Goal: Transaction & Acquisition: Download file/media

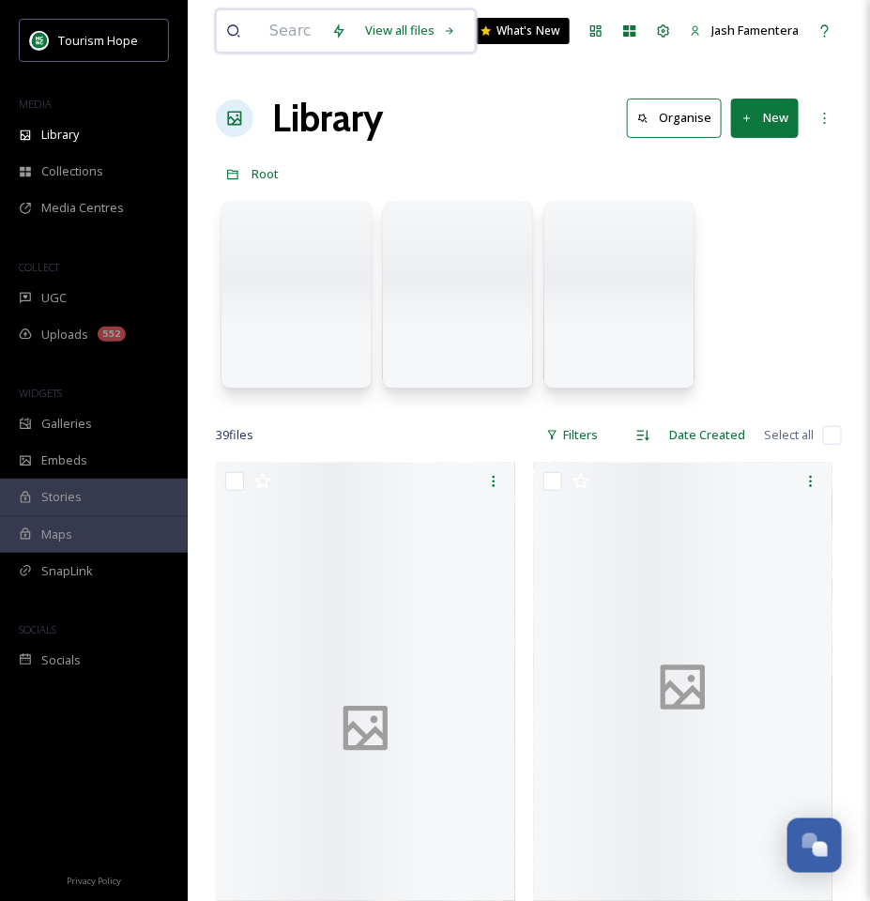
click at [295, 30] on input at bounding box center [291, 30] width 62 height 41
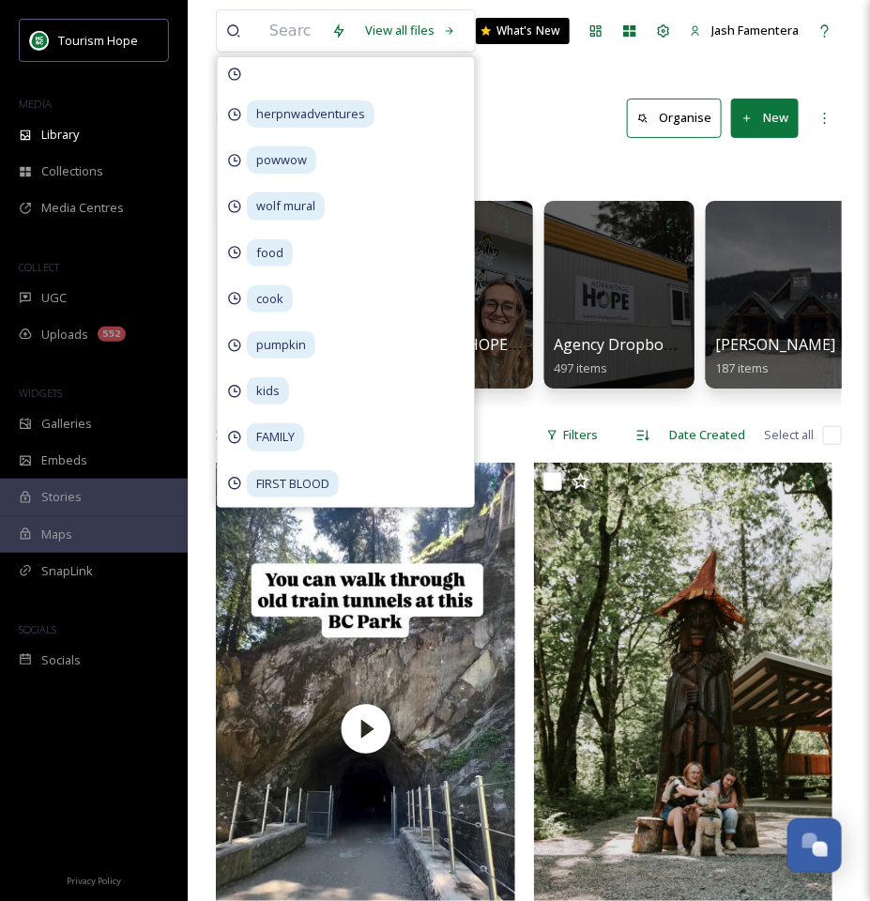
click at [562, 158] on div "Root" at bounding box center [529, 174] width 626 height 36
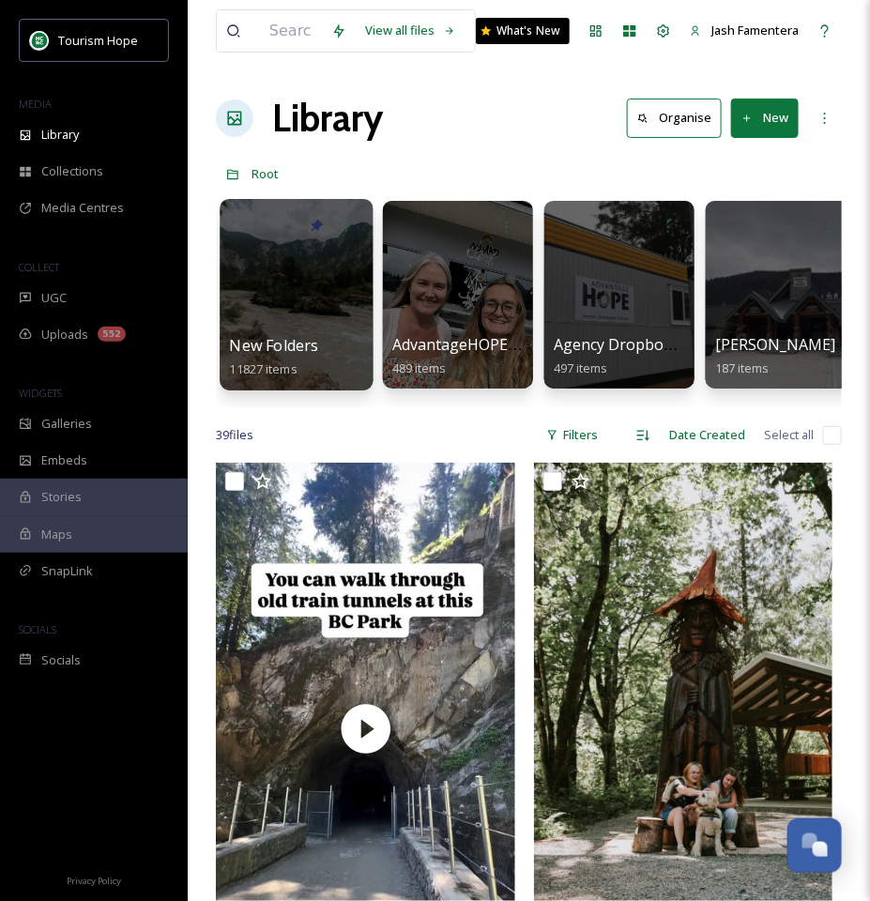
click at [302, 303] on div at bounding box center [296, 294] width 153 height 191
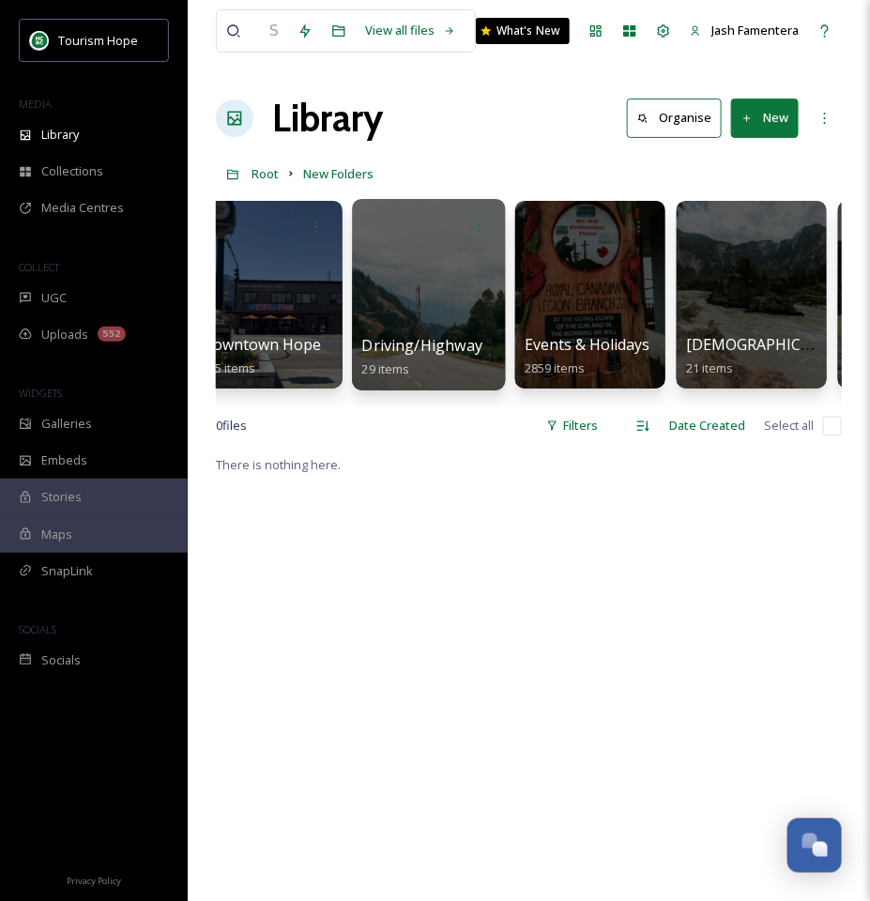
scroll to position [0, 1076]
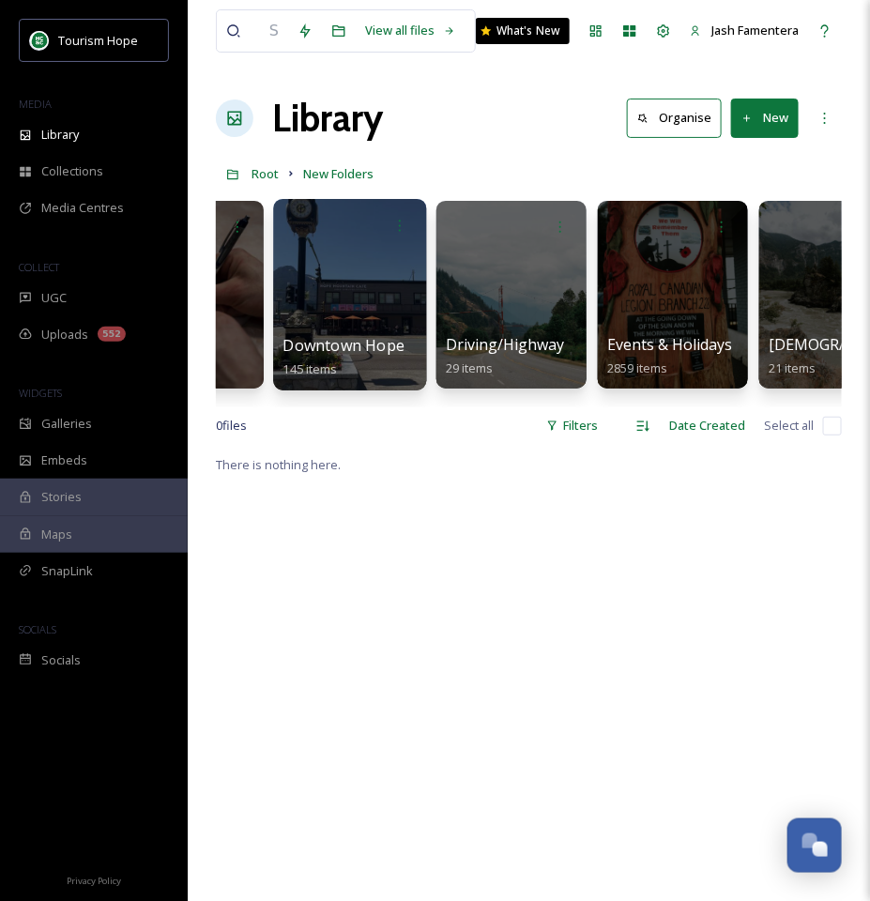
click at [384, 290] on div at bounding box center [349, 294] width 153 height 191
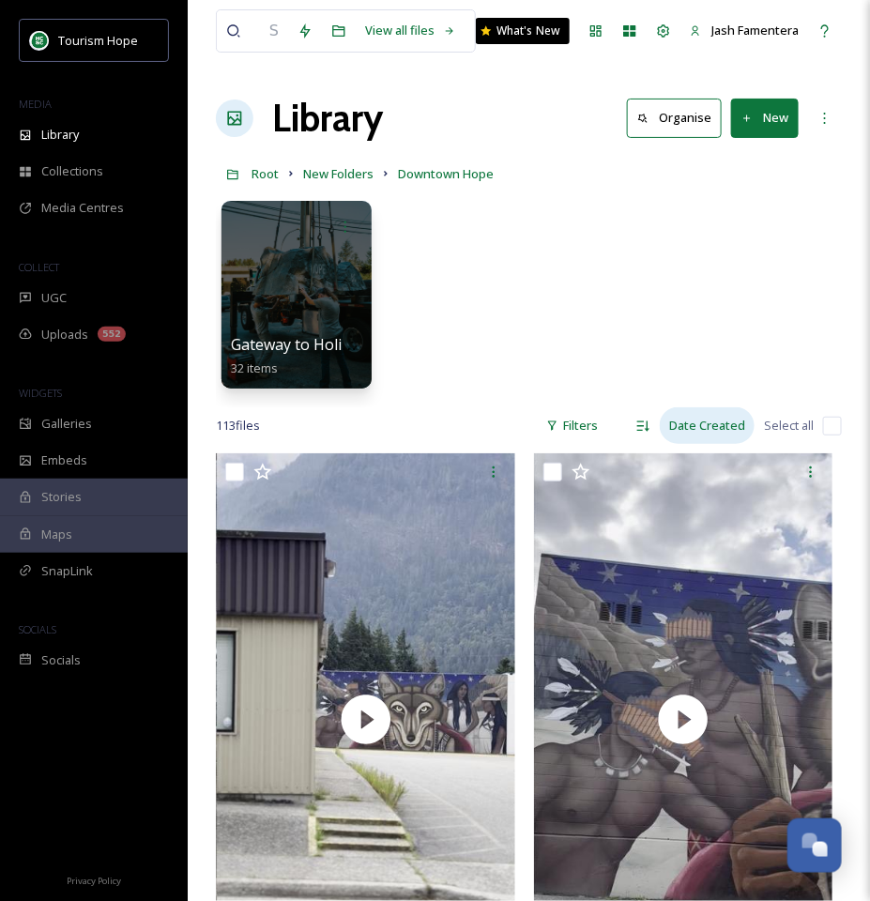
click at [688, 417] on div "Date Created" at bounding box center [707, 425] width 95 height 37
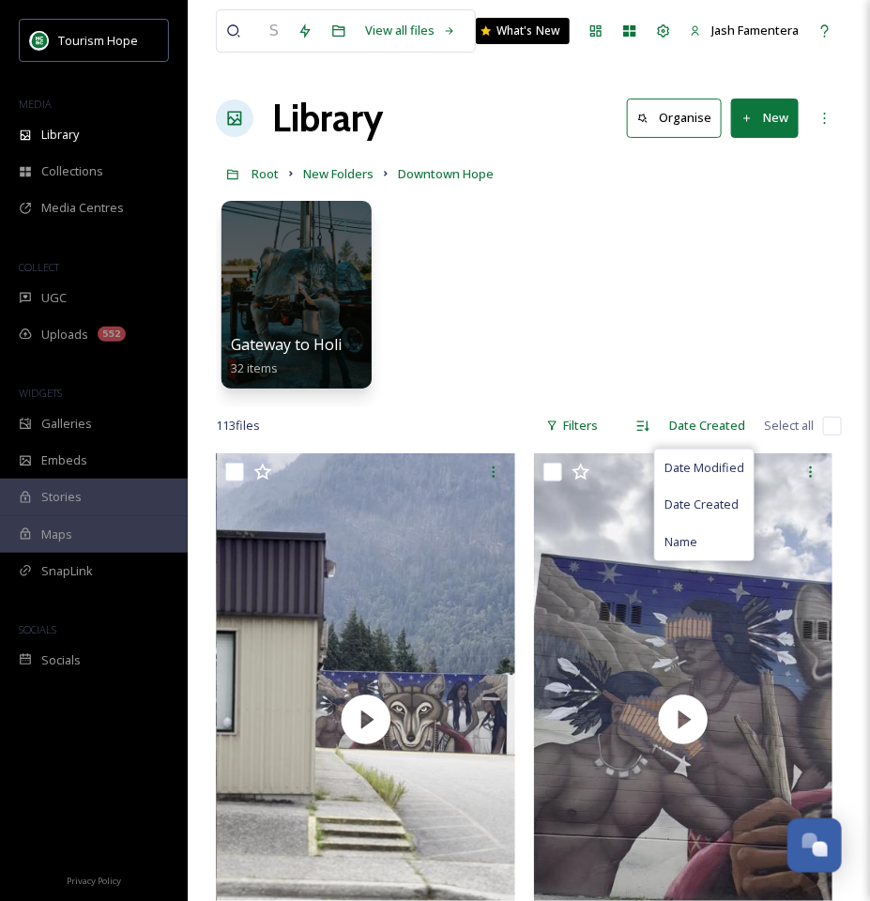
click at [764, 396] on div "Gateway to Holidayland Sign 32 items" at bounding box center [529, 299] width 626 height 216
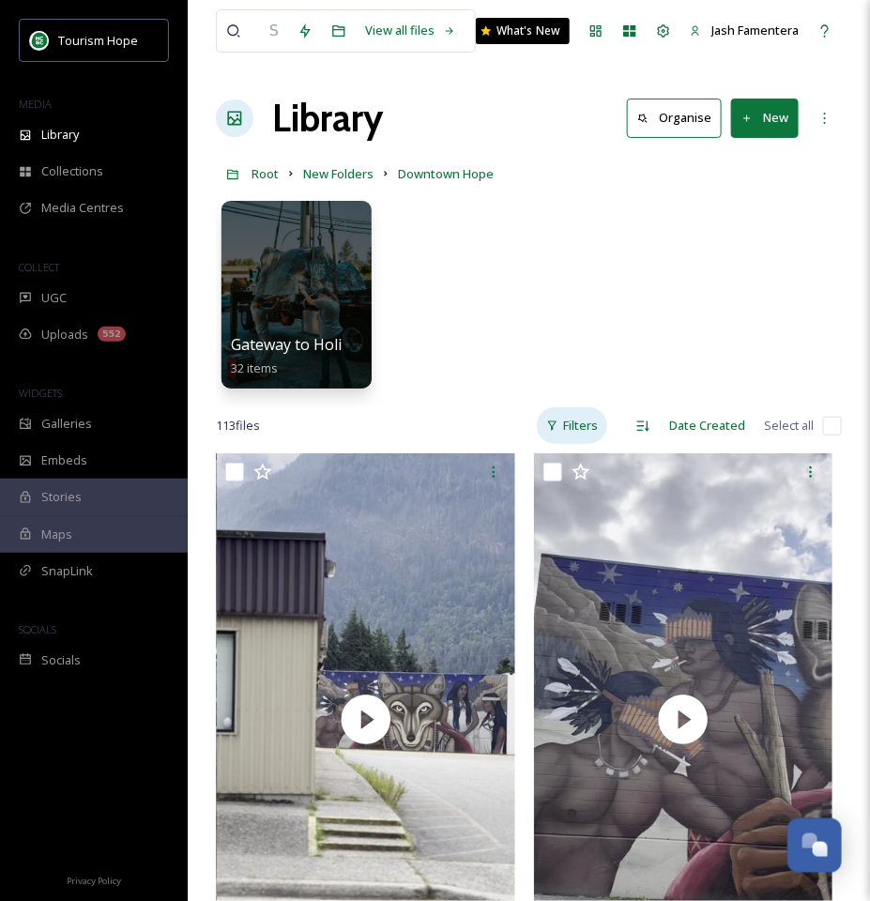
click at [557, 428] on icon at bounding box center [552, 425] width 12 height 12
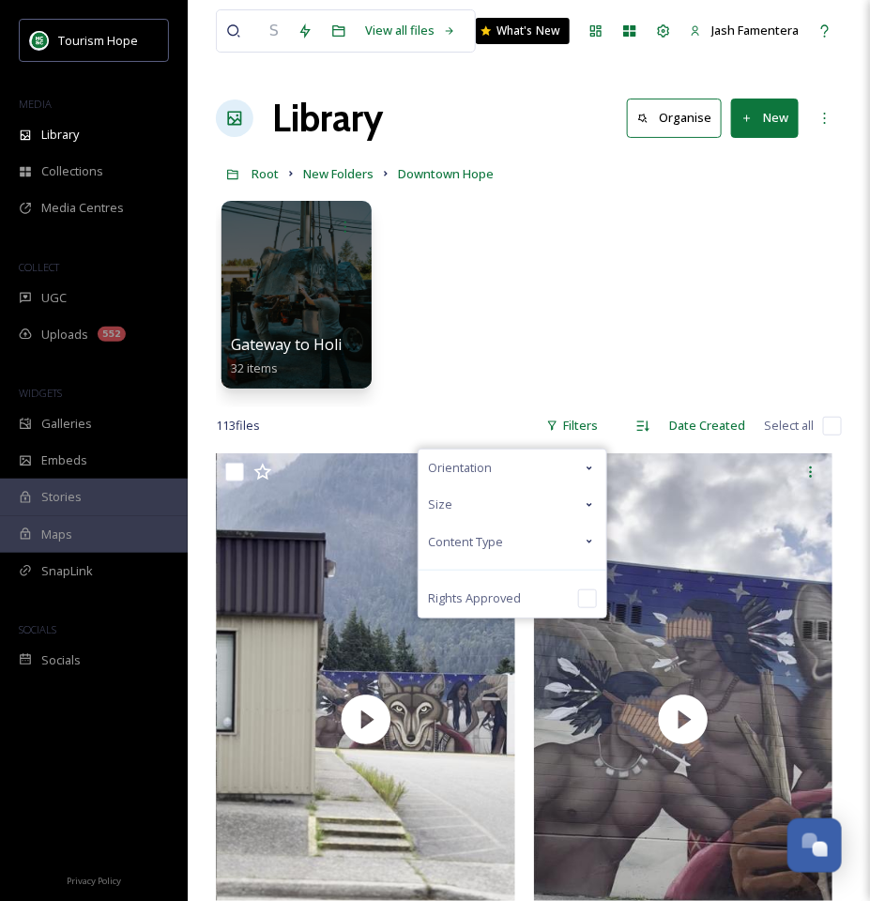
click at [537, 557] on div "Content Type" at bounding box center [512, 541] width 188 height 37
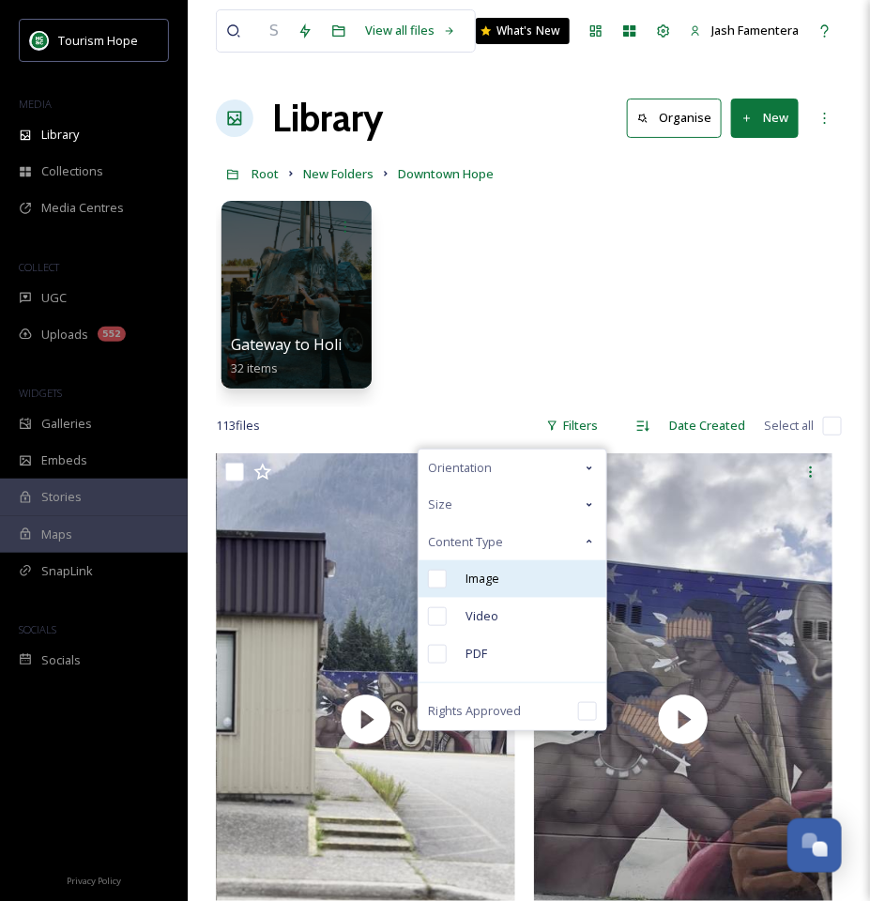
click at [498, 587] on div "Image" at bounding box center [512, 579] width 188 height 38
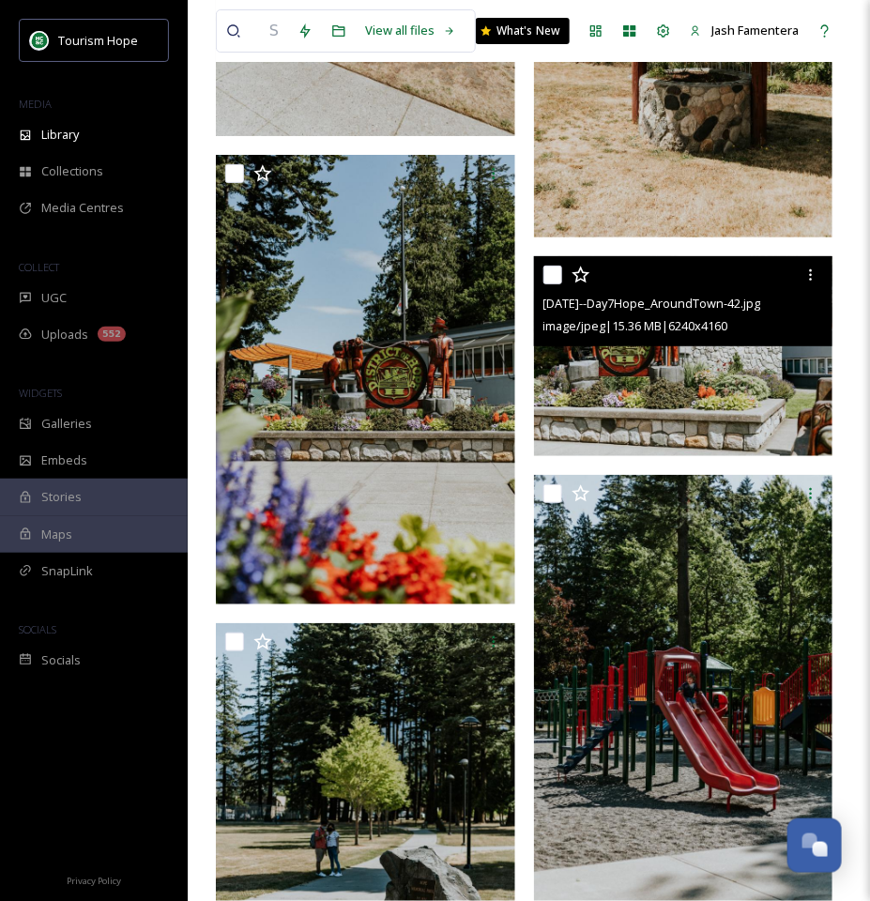
scroll to position [15598, 0]
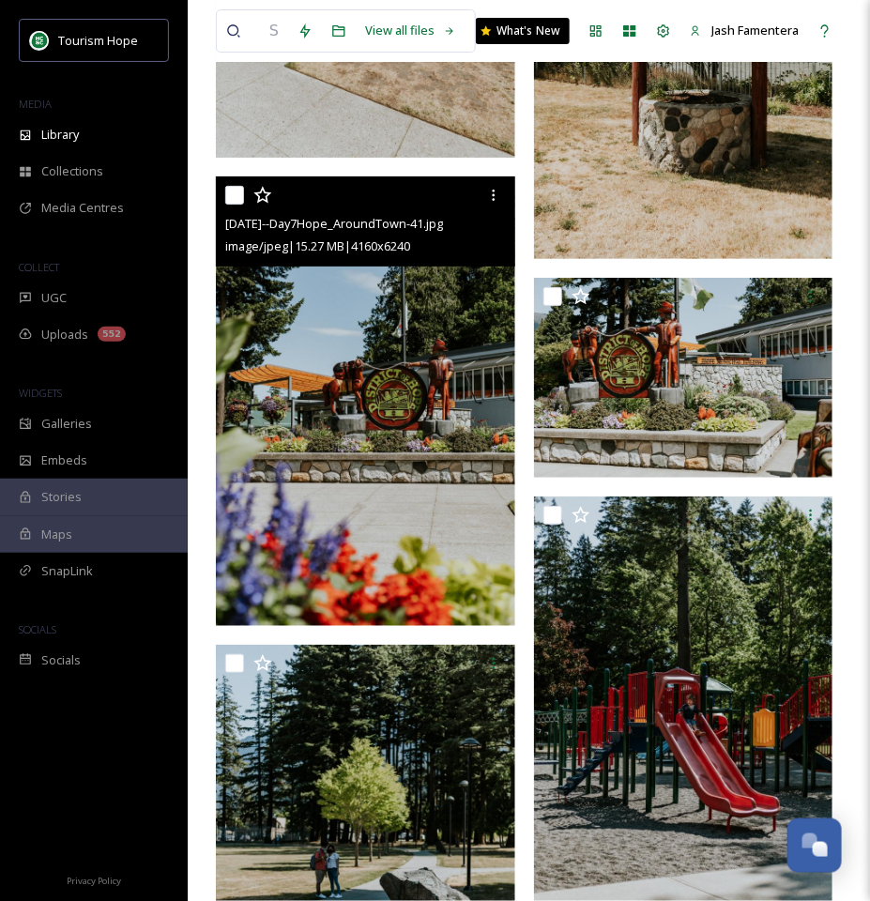
click at [401, 386] on img at bounding box center [365, 400] width 299 height 449
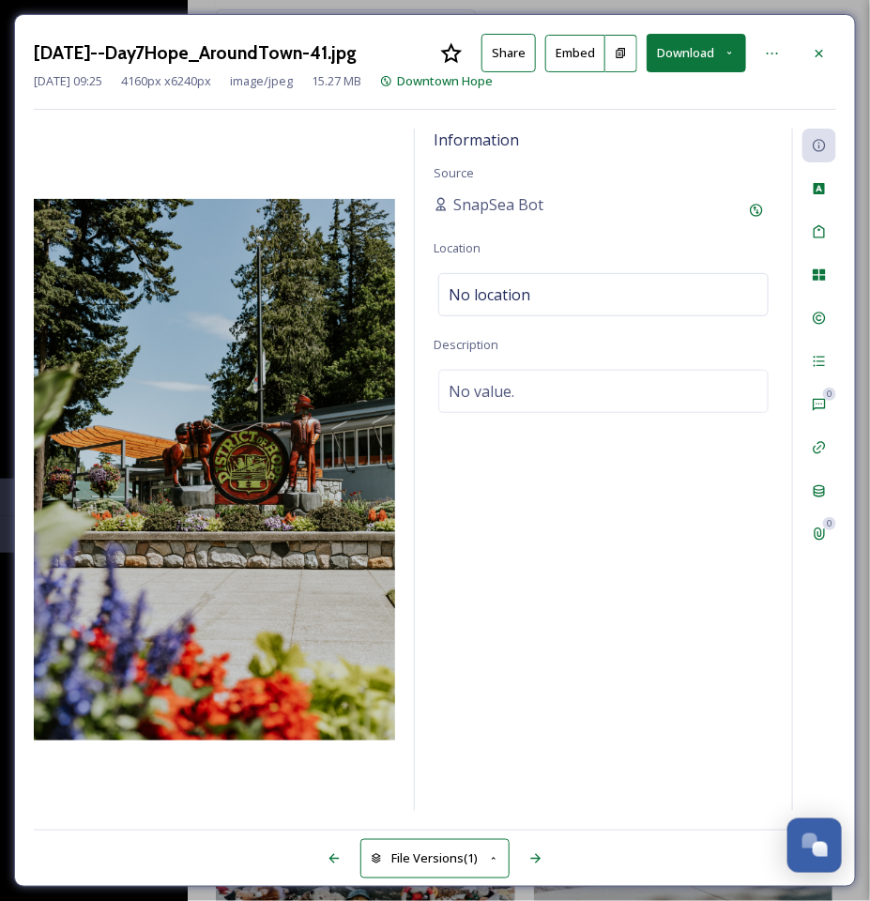
click at [685, 57] on button "Download" at bounding box center [695, 53] width 99 height 38
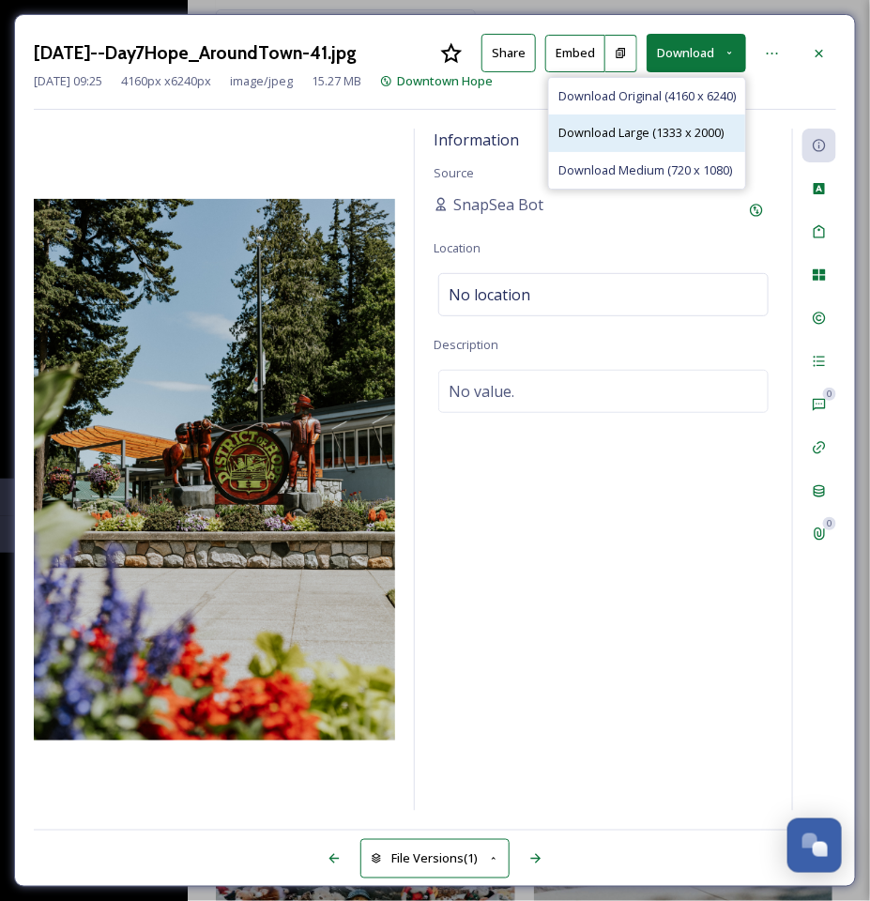
click at [664, 130] on span "Download Large (1333 x 2000)" at bounding box center [640, 133] width 165 height 18
